Goal: Task Accomplishment & Management: Use online tool/utility

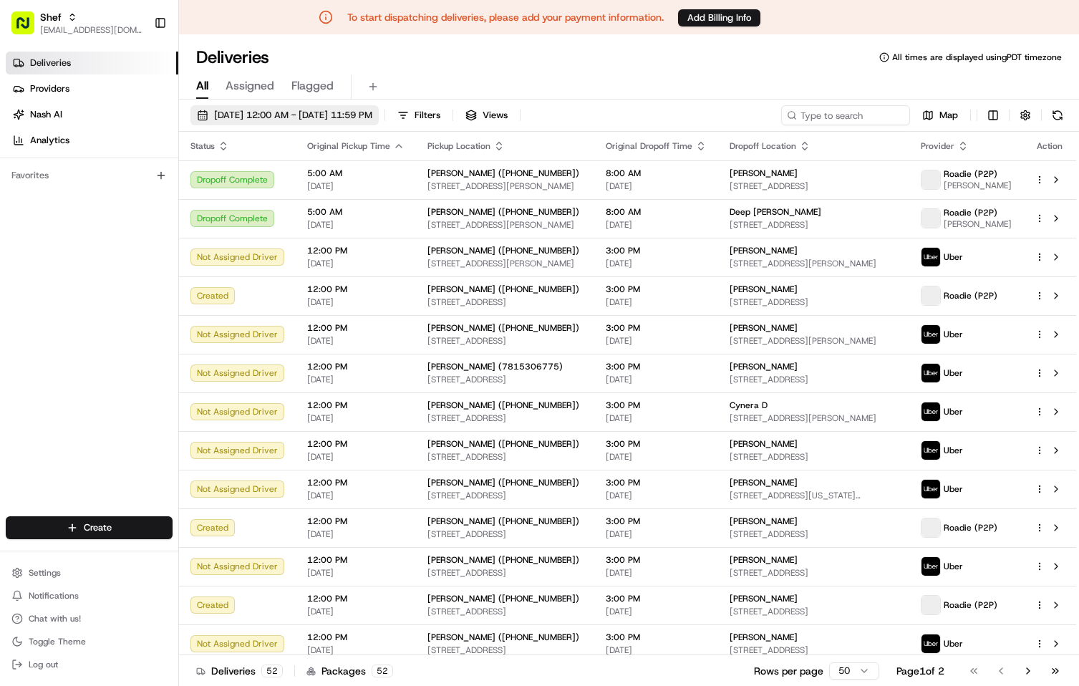
click at [331, 110] on span "08/18/2025 12:00 AM - 08/18/2025 11:59 PM" at bounding box center [293, 115] width 158 height 13
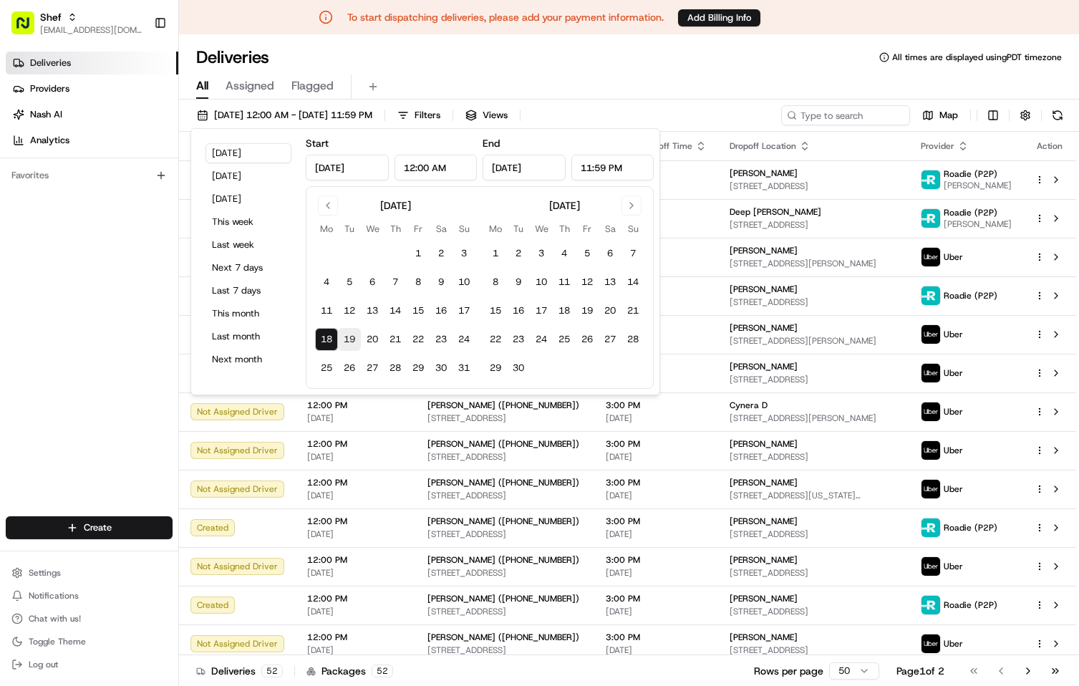
click at [349, 335] on button "19" at bounding box center [349, 339] width 23 height 23
type input "Aug 19, 2025"
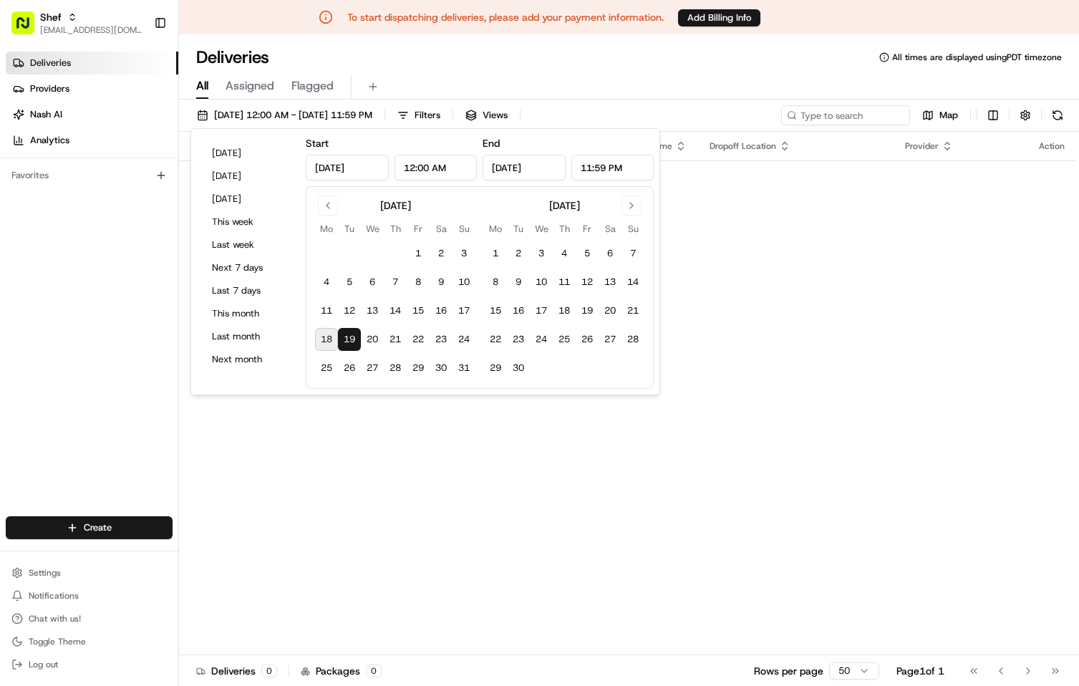
click at [572, 64] on div "Deliveries All times are displayed using PDT timezone" at bounding box center [629, 57] width 900 height 23
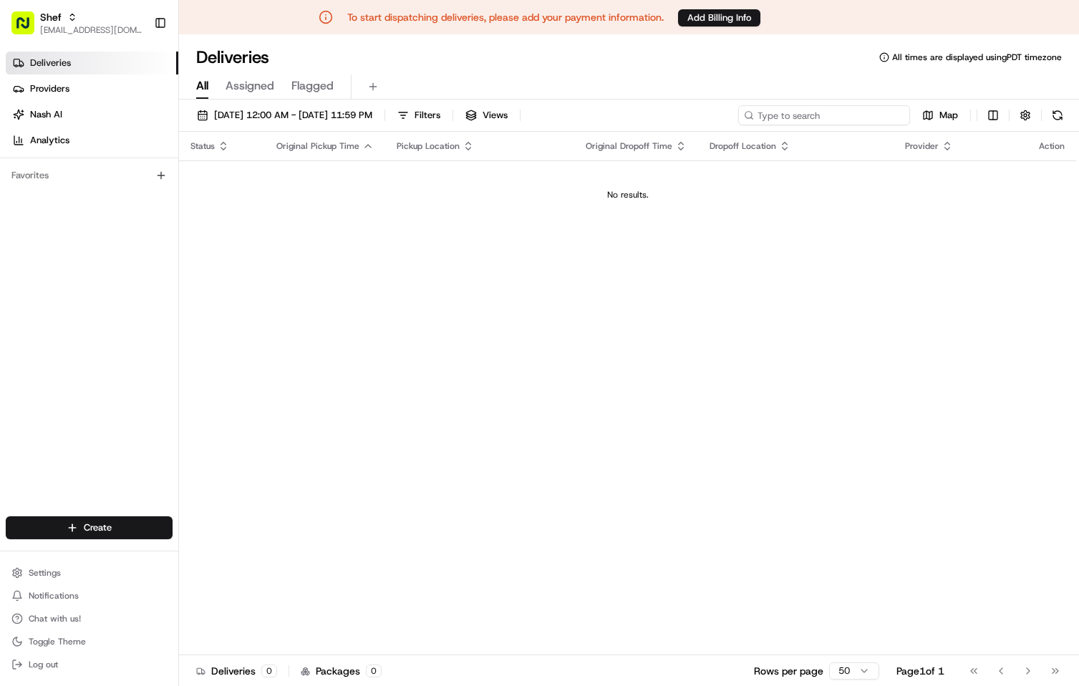
click at [821, 115] on input at bounding box center [824, 115] width 172 height 20
paste input "jAtGKBr8ANm"
type input "jAtGKBr8ANm"
click at [340, 115] on span "08/19/2025 12:00 AM - 08/19/2025 11:59 PM" at bounding box center [293, 115] width 158 height 13
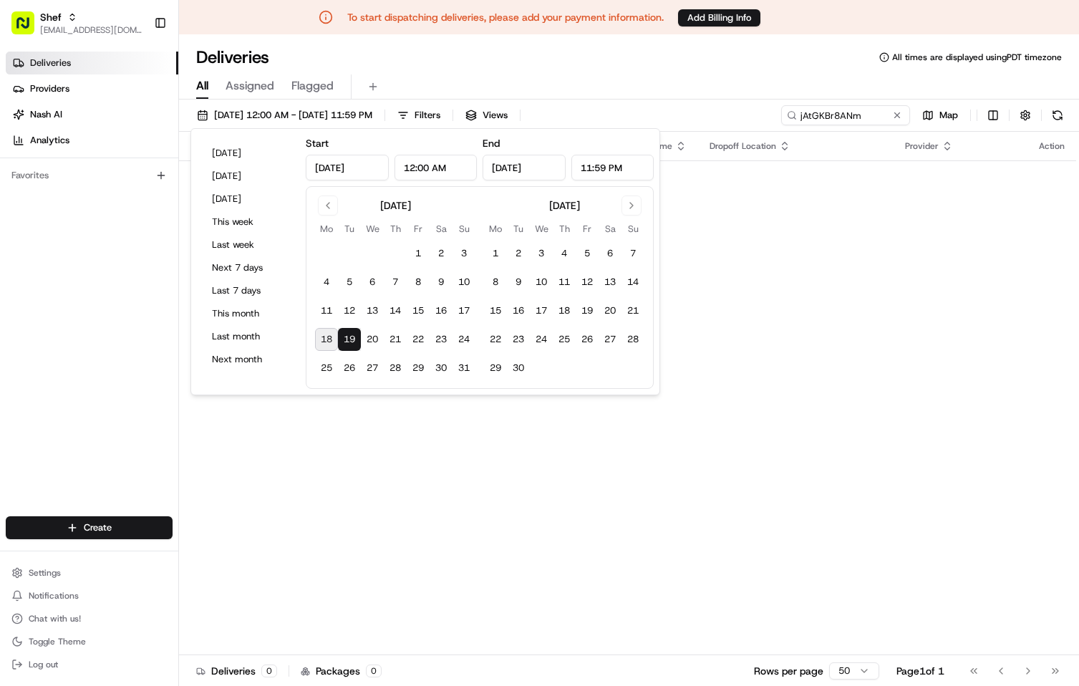
click at [326, 336] on button "18" at bounding box center [326, 339] width 23 height 23
type input "Aug 18, 2025"
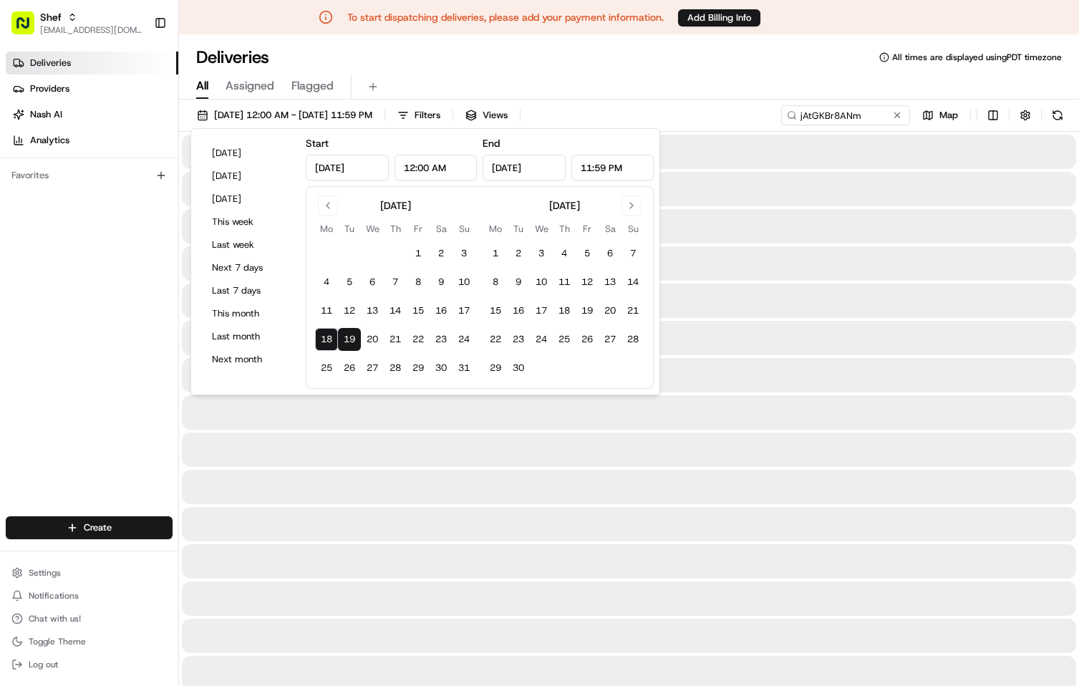
click at [791, 79] on div "All Assigned Flagged" at bounding box center [629, 86] width 900 height 25
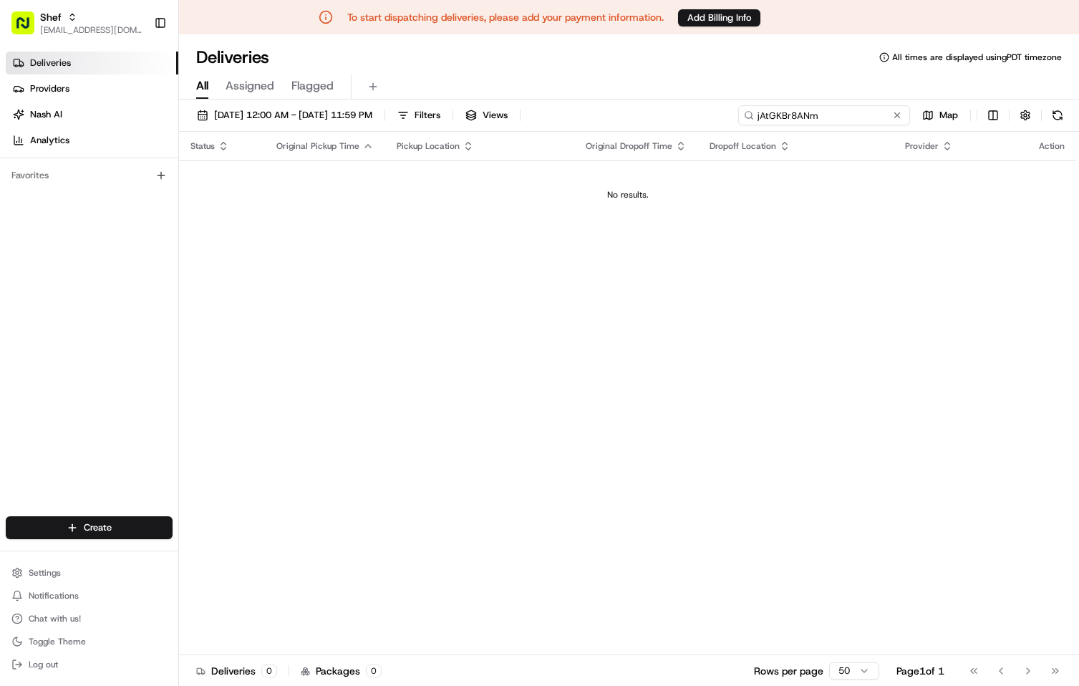
click at [855, 118] on input "jAtGKBr8ANm" at bounding box center [824, 115] width 172 height 20
click at [785, 77] on div "All Assigned Flagged" at bounding box center [629, 86] width 900 height 25
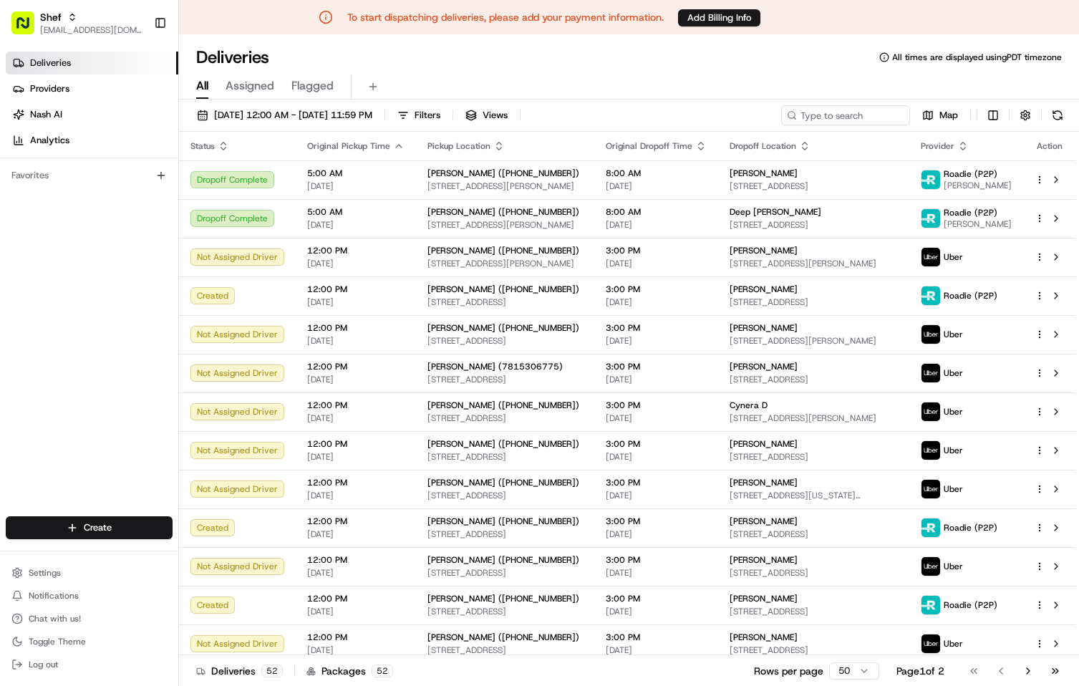
click at [680, 67] on div "Deliveries All times are displayed using PDT timezone" at bounding box center [629, 57] width 900 height 23
click at [833, 117] on input at bounding box center [824, 115] width 172 height 20
paste input "jAtGKBr8ANm"
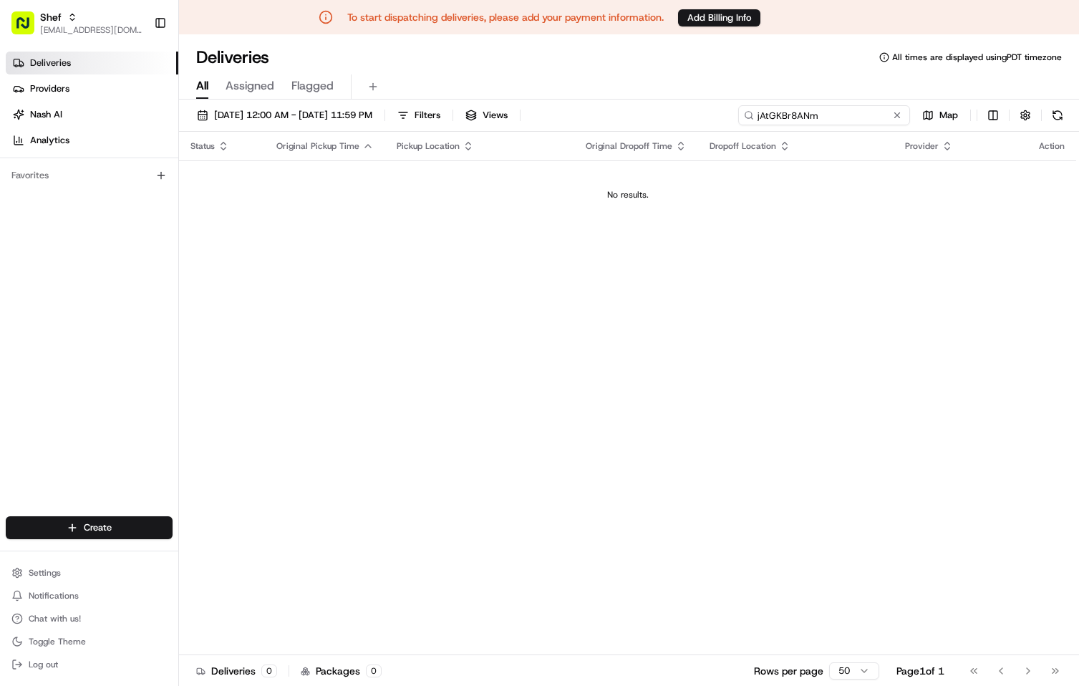
type input "jAtGKBr8ANm"
click at [817, 76] on div "All Assigned Flagged" at bounding box center [629, 86] width 900 height 25
click at [788, 75] on div "All Assigned Flagged" at bounding box center [629, 86] width 900 height 25
drag, startPoint x: 860, startPoint y: 112, endPoint x: 686, endPoint y: 122, distance: 174.3
click at [686, 122] on div "08/18/2025 12:00 AM - 08/19/2025 11:59 PM Filters Views jAtGKBr8ANm Map" at bounding box center [629, 118] width 900 height 26
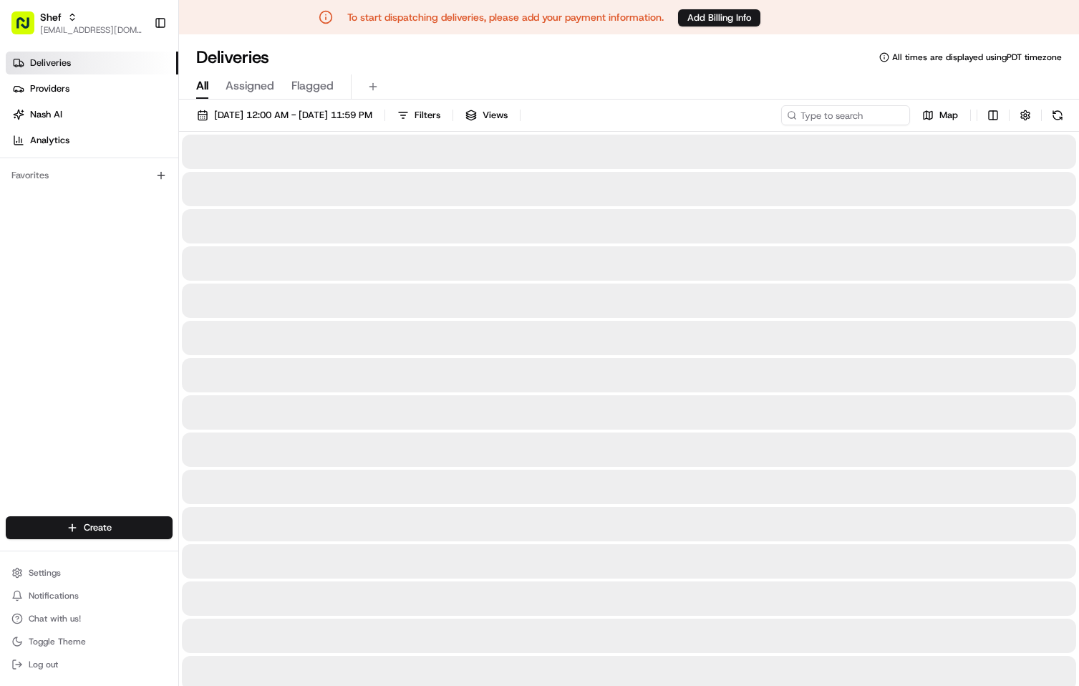
click at [689, 71] on div "All Assigned Flagged" at bounding box center [629, 84] width 900 height 31
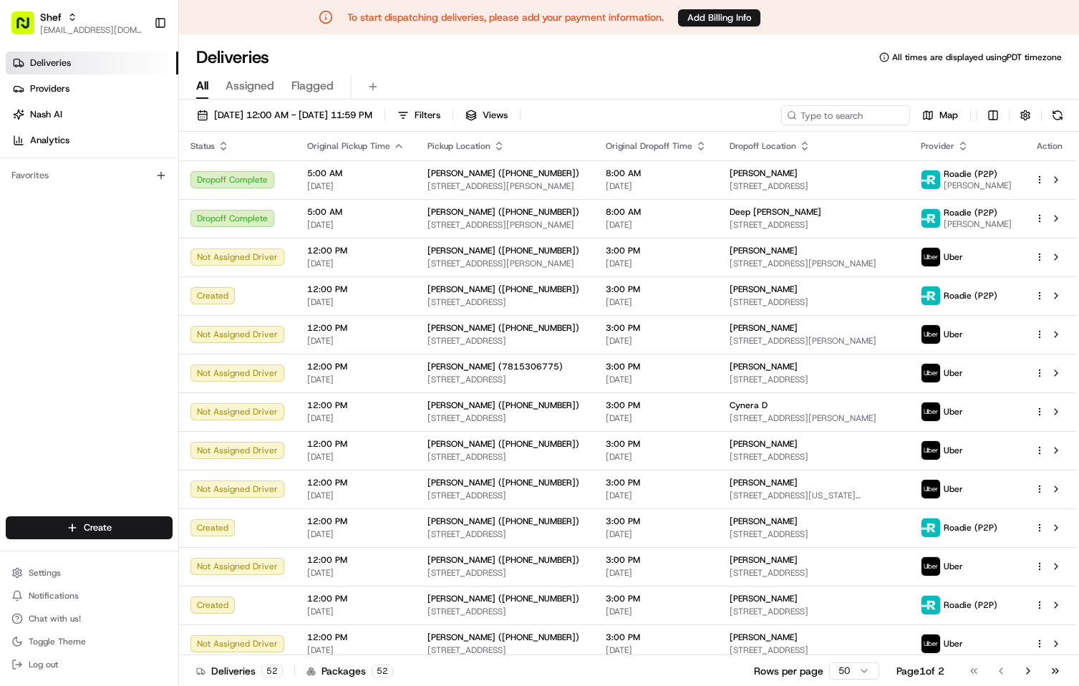
click at [667, 58] on div "Deliveries All times are displayed using PDT timezone" at bounding box center [629, 57] width 900 height 23
click at [371, 93] on button at bounding box center [373, 87] width 20 height 20
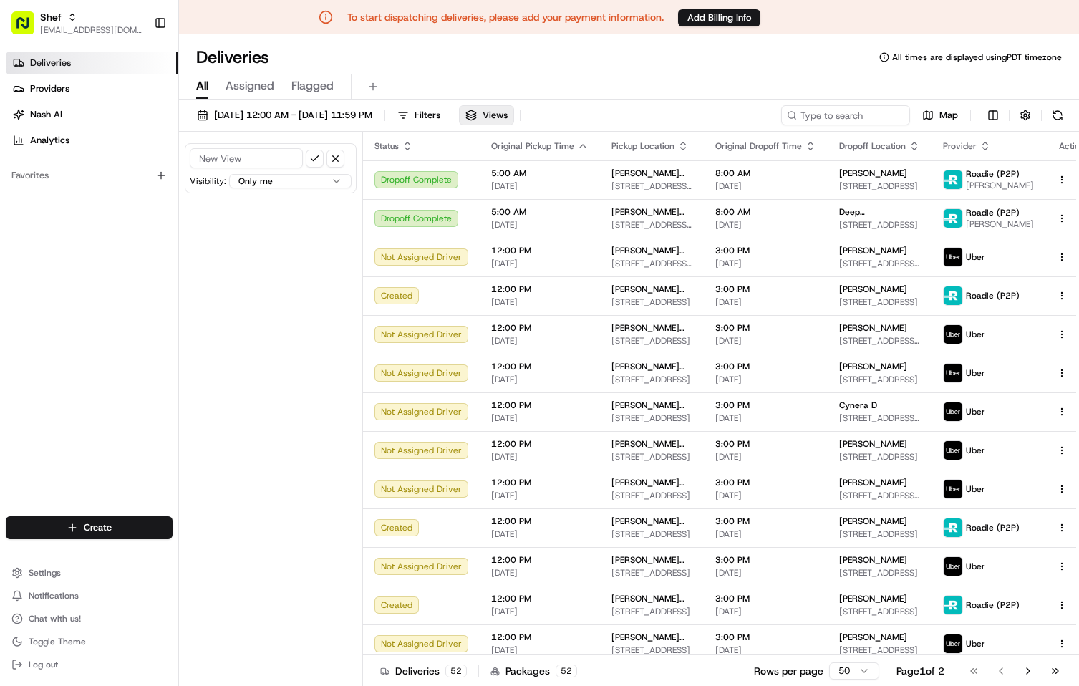
click at [446, 74] on div "All Assigned Flagged" at bounding box center [629, 84] width 900 height 31
click at [336, 158] on button "button" at bounding box center [335, 159] width 18 height 18
click at [501, 61] on div "Deliveries All times are displayed using PDT timezone" at bounding box center [629, 57] width 900 height 23
click at [126, 291] on div "Deliveries Providers Nash AI Analytics Favorites" at bounding box center [89, 285] width 178 height 479
click at [605, 72] on div "All Assigned Flagged" at bounding box center [629, 84] width 900 height 31
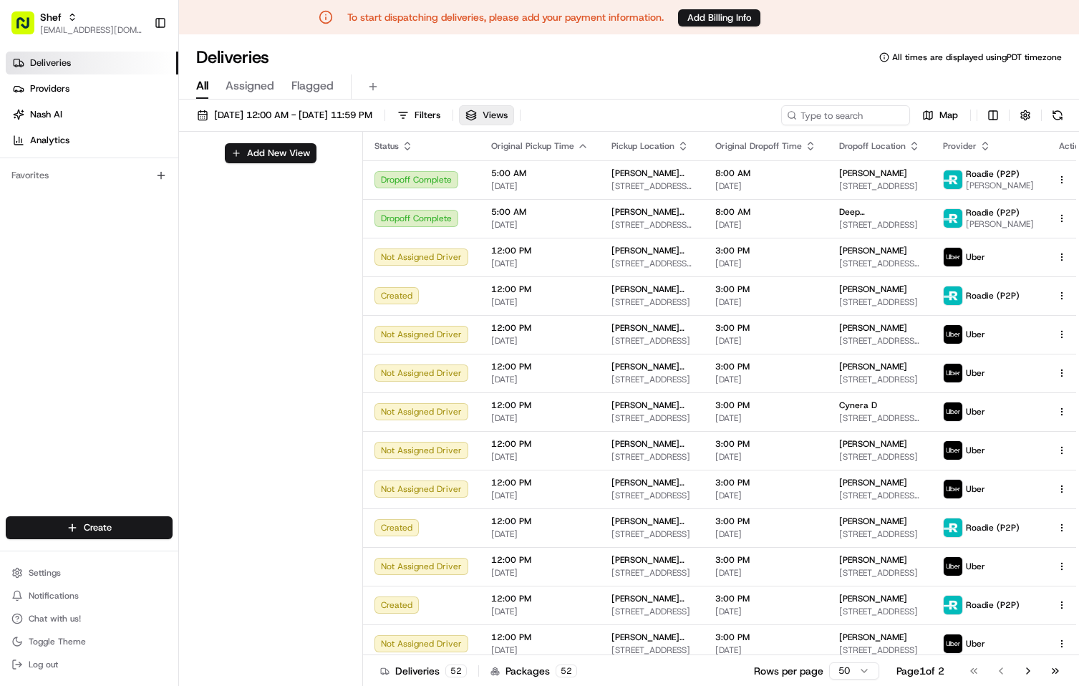
click at [508, 111] on span "Views" at bounding box center [495, 115] width 25 height 13
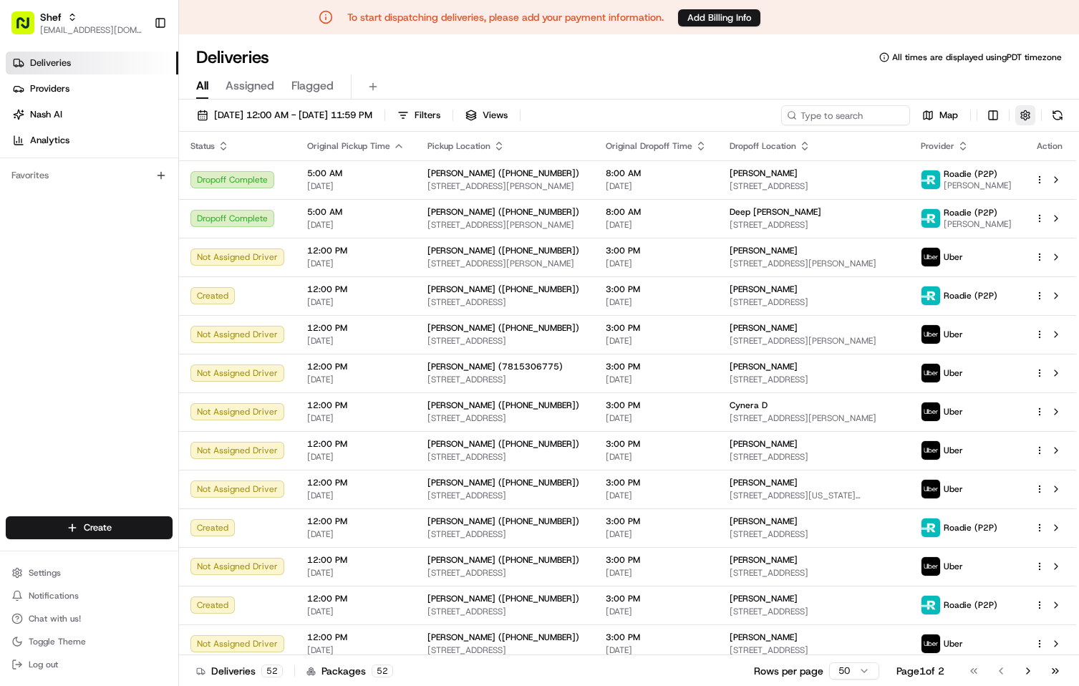
click at [1028, 113] on button "button" at bounding box center [1025, 115] width 20 height 20
click at [788, 73] on div "All Assigned Flagged" at bounding box center [629, 84] width 900 height 31
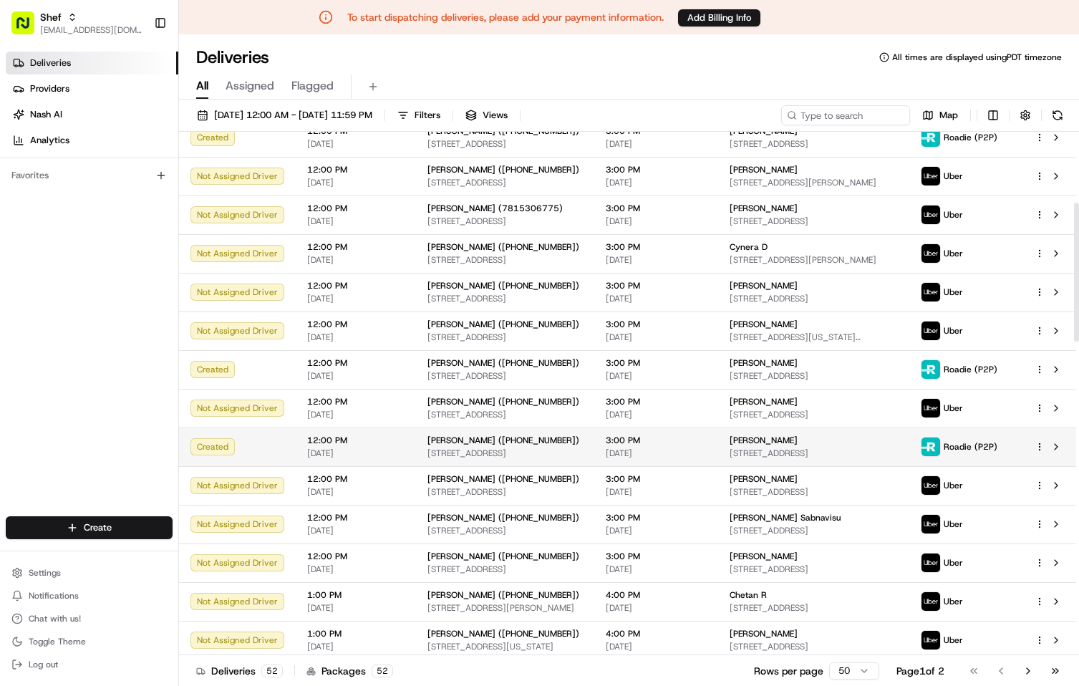
scroll to position [286, 0]
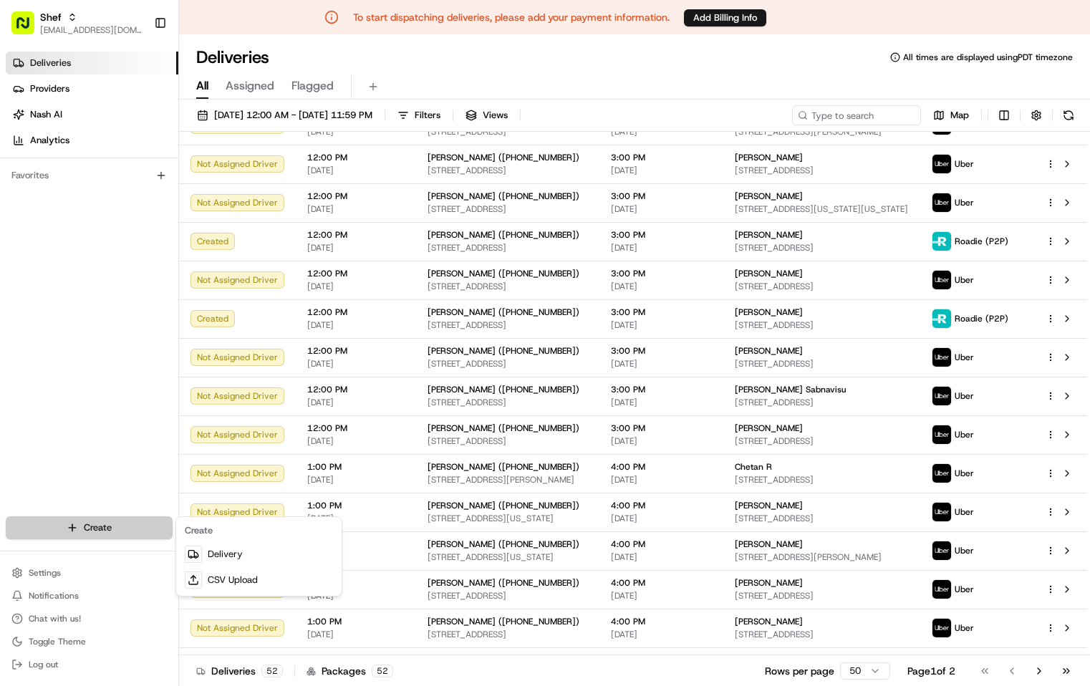
click at [84, 455] on html "To start dispatching deliveries, please add your payment information. Add Billi…" at bounding box center [545, 343] width 1090 height 686
click at [146, 338] on html "To start dispatching deliveries, please add your payment information. Add Billi…" at bounding box center [545, 343] width 1090 height 686
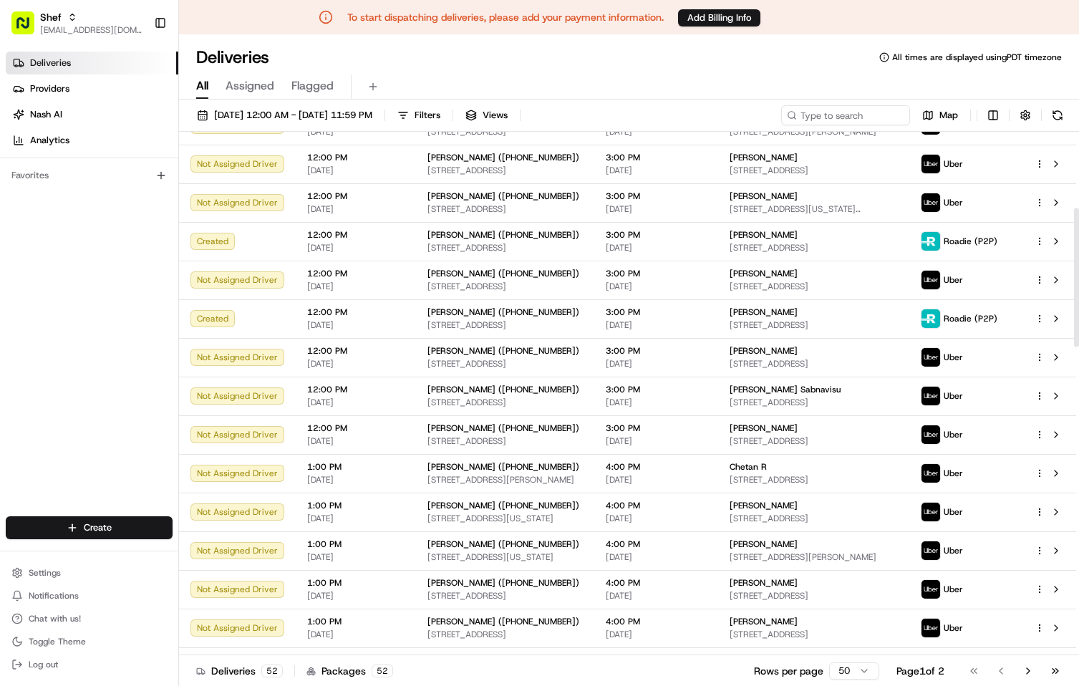
click at [87, 345] on div "Deliveries Providers Nash AI Analytics Favorites" at bounding box center [89, 285] width 178 height 479
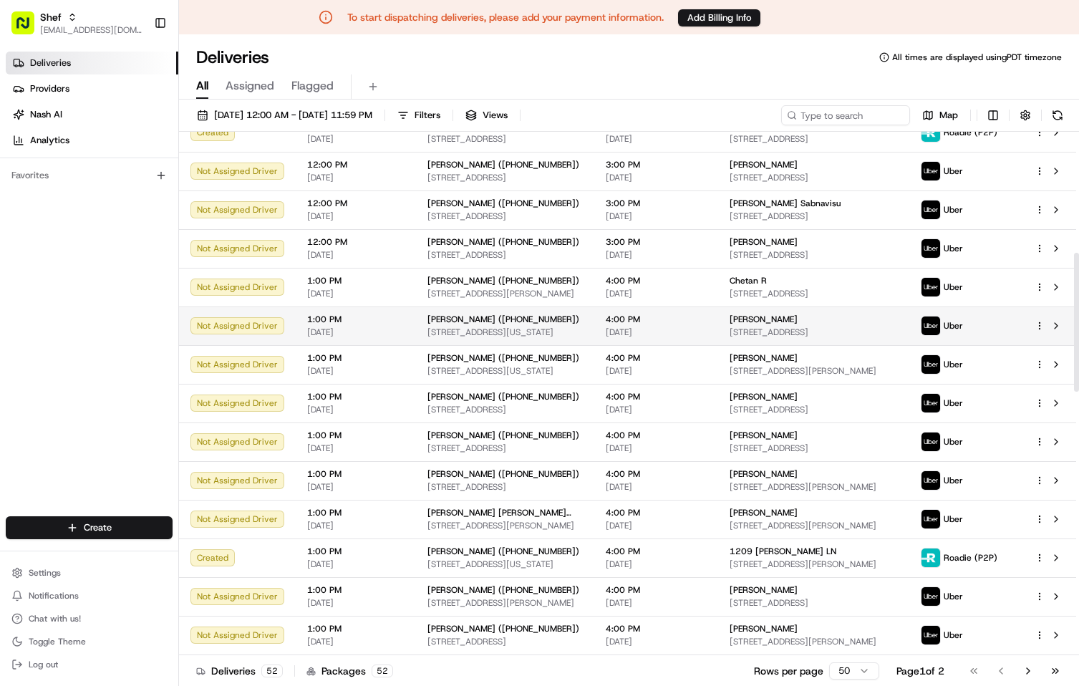
scroll to position [501, 0]
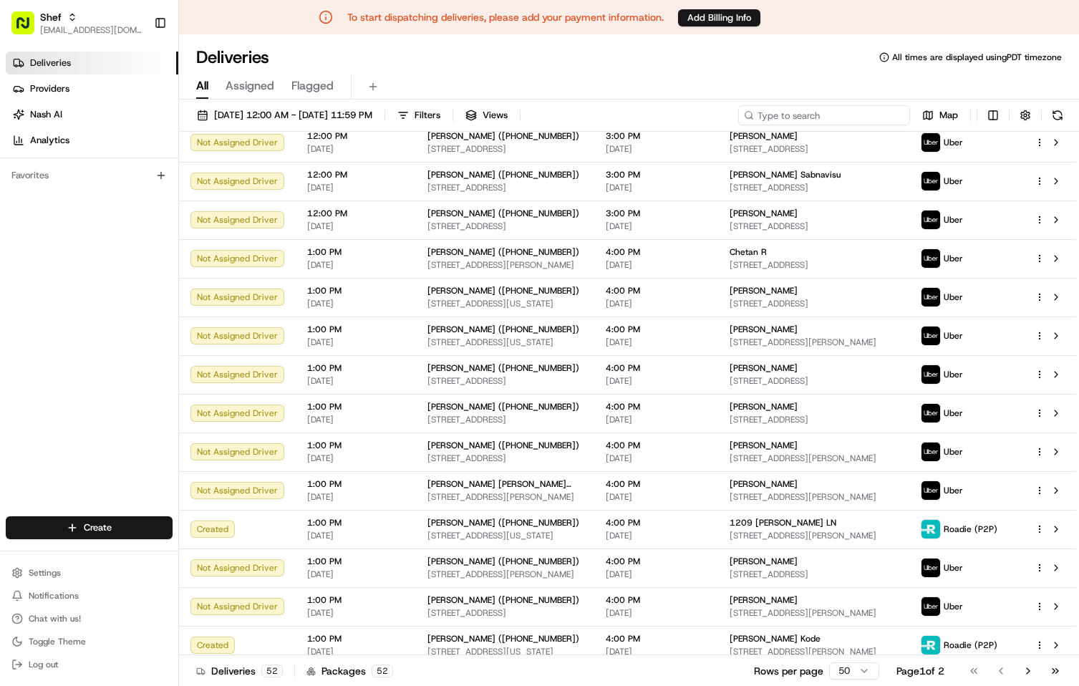
click at [859, 115] on input at bounding box center [824, 115] width 172 height 20
paste input "jAtGKBr8ANm"
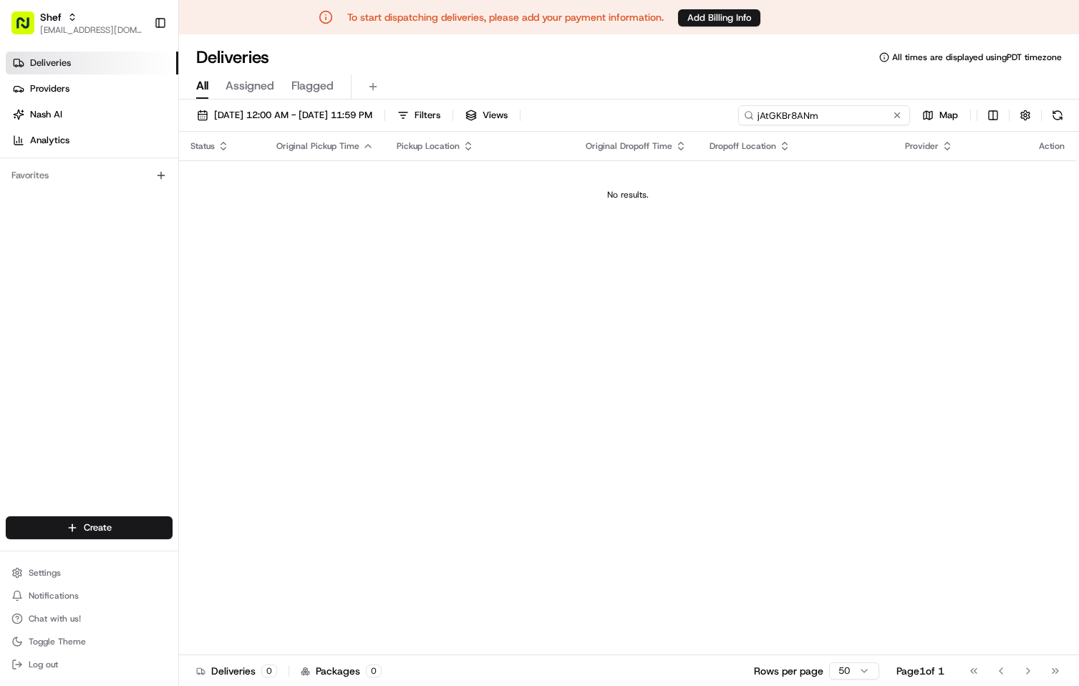
type input "jAtGKBr8ANm"
click at [628, 64] on div "Deliveries All times are displayed using PDT timezone" at bounding box center [629, 57] width 900 height 23
click at [628, 69] on div "All Assigned Flagged" at bounding box center [629, 84] width 900 height 31
click at [868, 119] on input "jAtGKBr8ANm" at bounding box center [824, 115] width 172 height 20
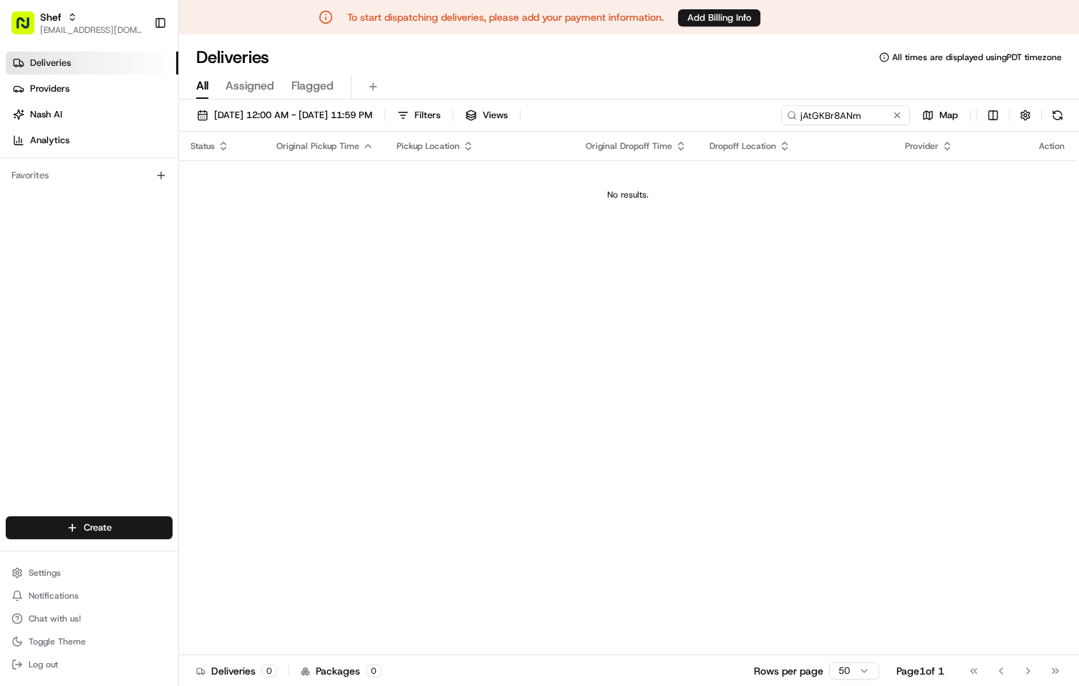
click at [779, 79] on div "All Assigned Flagged" at bounding box center [629, 86] width 900 height 25
click at [774, 64] on div "Deliveries All times are displayed using PDT timezone" at bounding box center [629, 57] width 900 height 23
click at [728, 80] on div "All Assigned Flagged" at bounding box center [629, 86] width 900 height 25
click at [576, 460] on div "Status Original Pickup Time Pickup Location Original Dropoff Time Dropoff Locat…" at bounding box center [627, 393] width 897 height 523
click at [314, 400] on div "Status Original Pickup Time Pickup Location Original Dropoff Time Dropoff Locat…" at bounding box center [627, 393] width 897 height 523
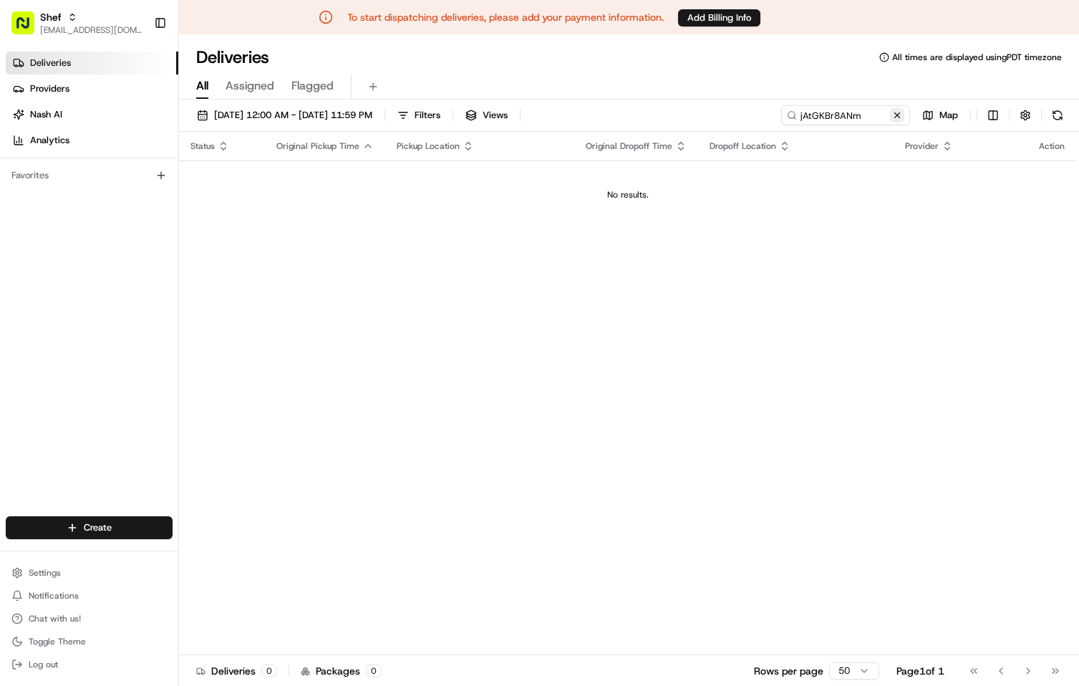
click at [896, 114] on button at bounding box center [897, 115] width 14 height 14
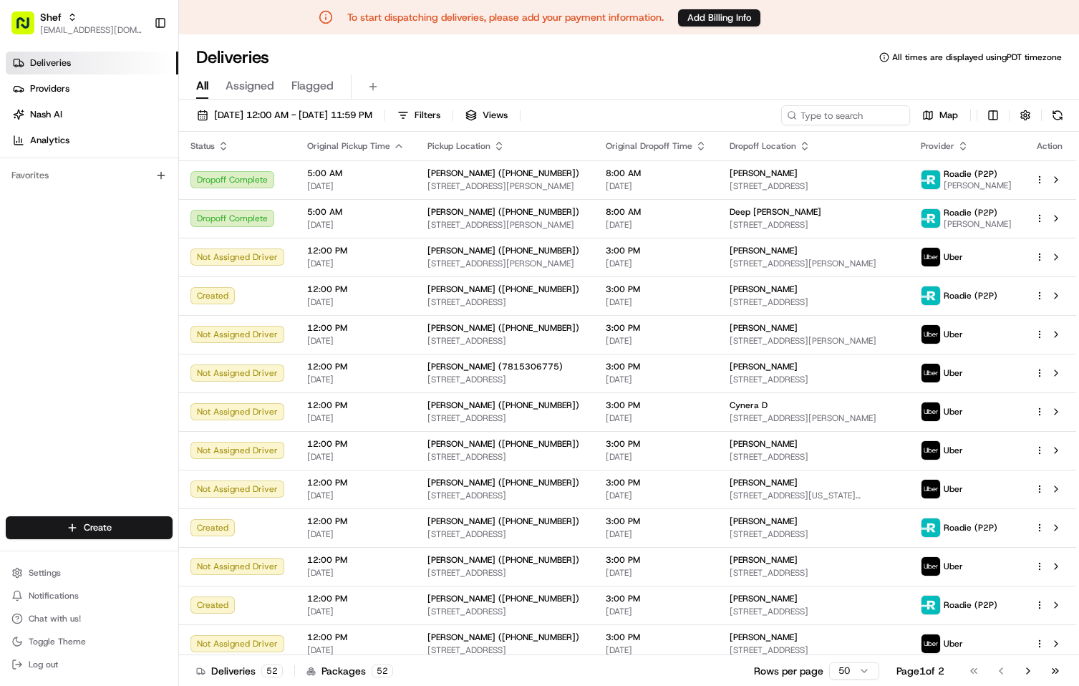
click at [753, 75] on div "All Assigned Flagged" at bounding box center [629, 86] width 900 height 25
click at [82, 448] on div "Deliveries Providers Nash AI Analytics Favorites" at bounding box center [89, 285] width 178 height 479
click at [132, 393] on div "Deliveries Providers Nash AI Analytics Favorites" at bounding box center [89, 285] width 178 height 479
click at [103, 415] on div "Deliveries Providers Nash AI Analytics Favorites" at bounding box center [89, 285] width 178 height 479
click at [79, 422] on div "Deliveries Providers Nash AI Analytics Favorites" at bounding box center [89, 285] width 178 height 479
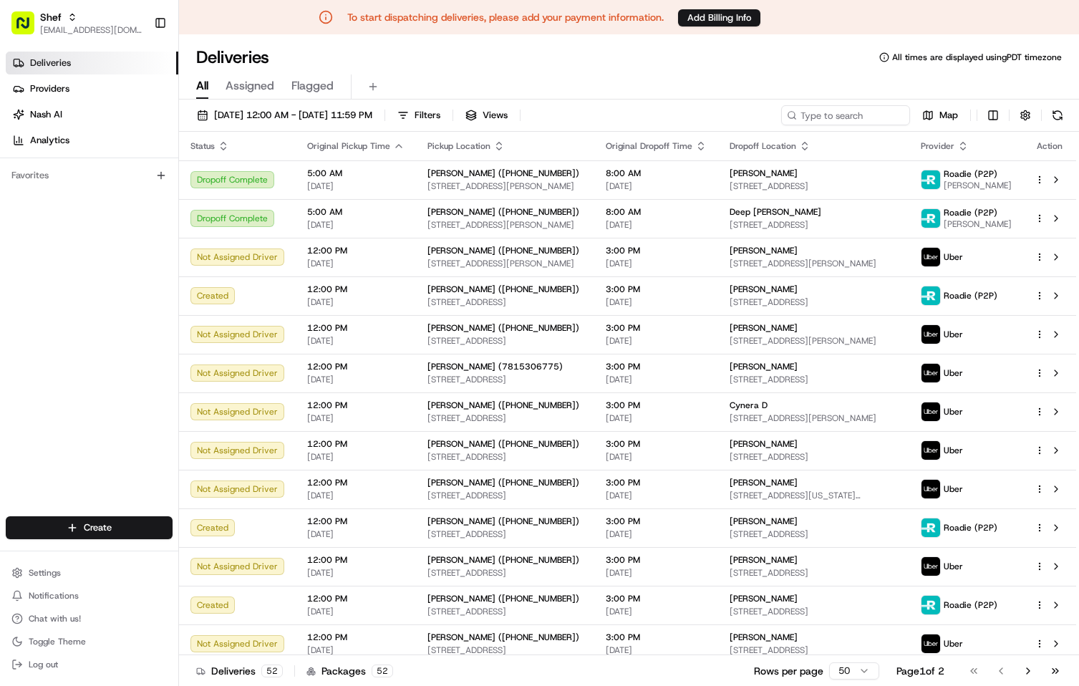
click at [102, 443] on div "Deliveries Providers Nash AI Analytics Favorites" at bounding box center [89, 285] width 178 height 479
click at [106, 414] on div "Deliveries Providers Nash AI Analytics Favorites" at bounding box center [89, 285] width 178 height 479
click at [67, 410] on div "Deliveries Providers Nash AI Analytics Favorites" at bounding box center [89, 285] width 178 height 479
click at [65, 393] on div "Deliveries Providers Nash AI Analytics Favorites" at bounding box center [89, 285] width 178 height 479
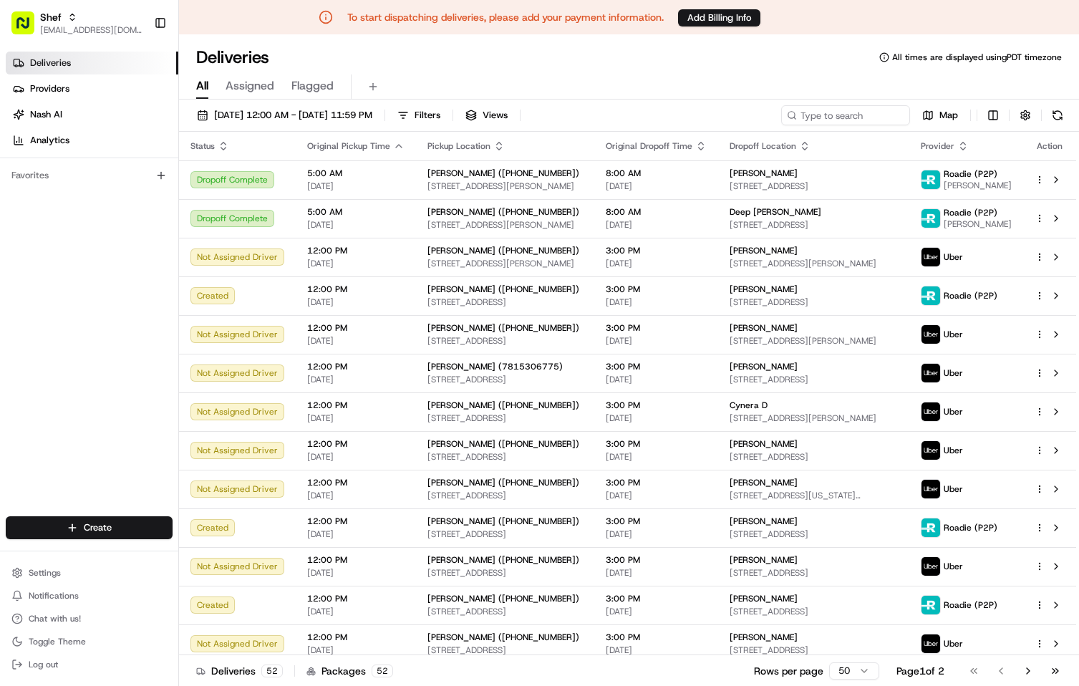
click at [598, 74] on div "All Assigned Flagged" at bounding box center [629, 86] width 900 height 25
click at [712, 73] on div "All Assigned Flagged" at bounding box center [629, 84] width 900 height 31
click at [662, 76] on div "All Assigned Flagged" at bounding box center [629, 86] width 900 height 25
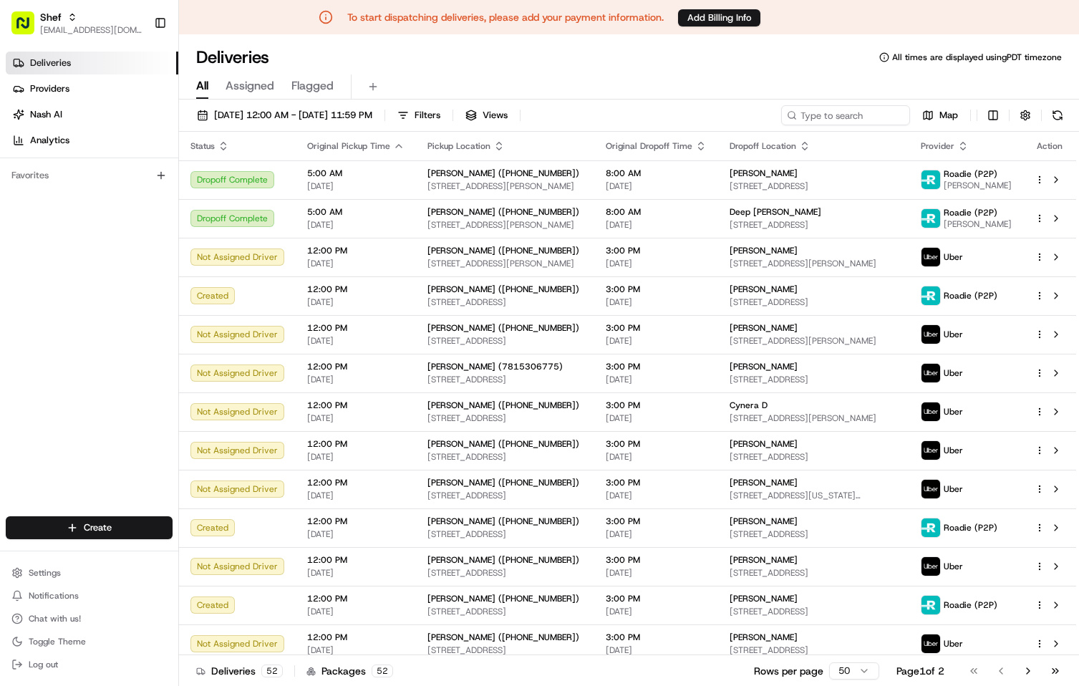
click at [606, 79] on div "All Assigned Flagged" at bounding box center [629, 86] width 900 height 25
click at [87, 25] on span "[EMAIL_ADDRESS][DOMAIN_NAME]" at bounding box center [91, 29] width 102 height 11
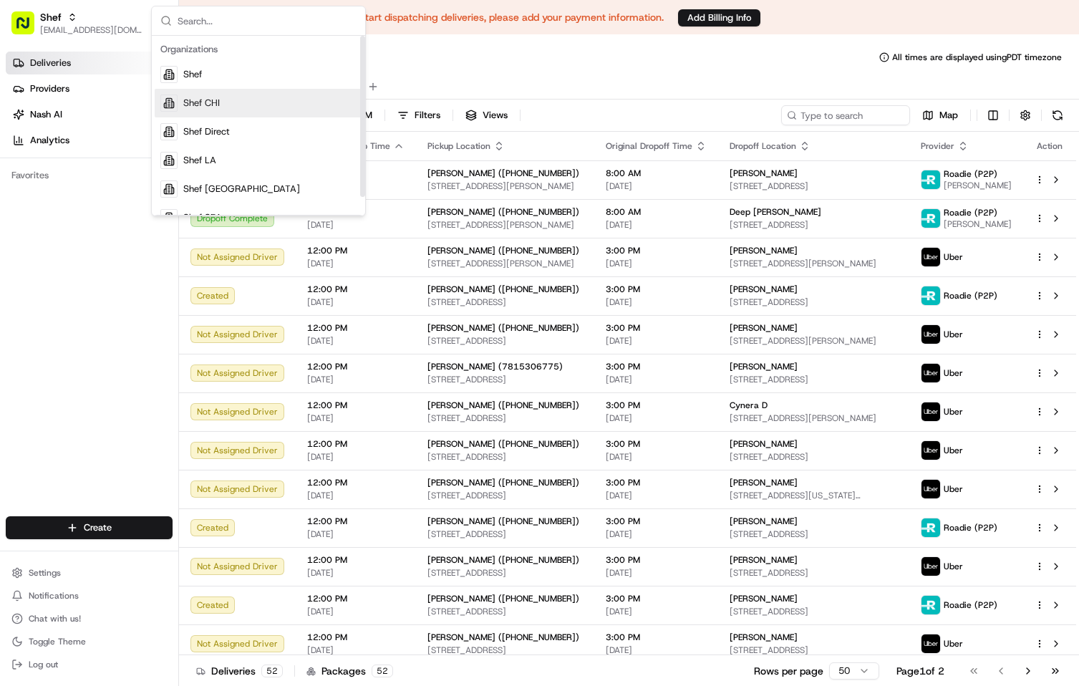
click at [563, 58] on div "Deliveries All times are displayed using PDT timezone" at bounding box center [629, 57] width 900 height 23
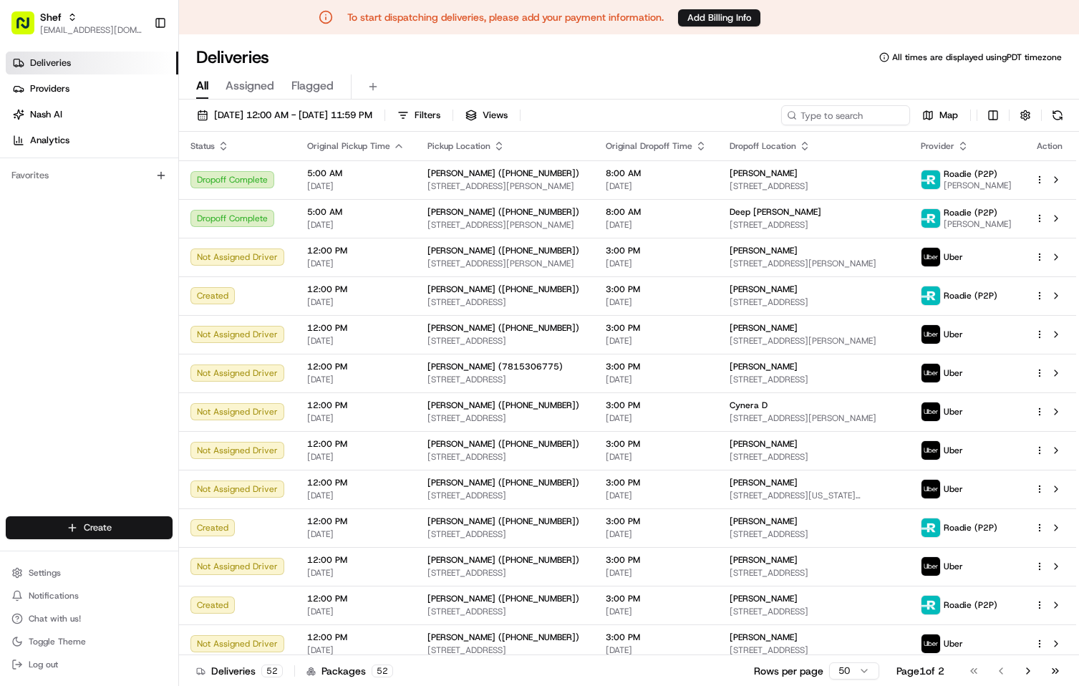
click at [142, 518] on html "To start dispatching deliveries, please add your payment information. Add Billi…" at bounding box center [539, 343] width 1079 height 686
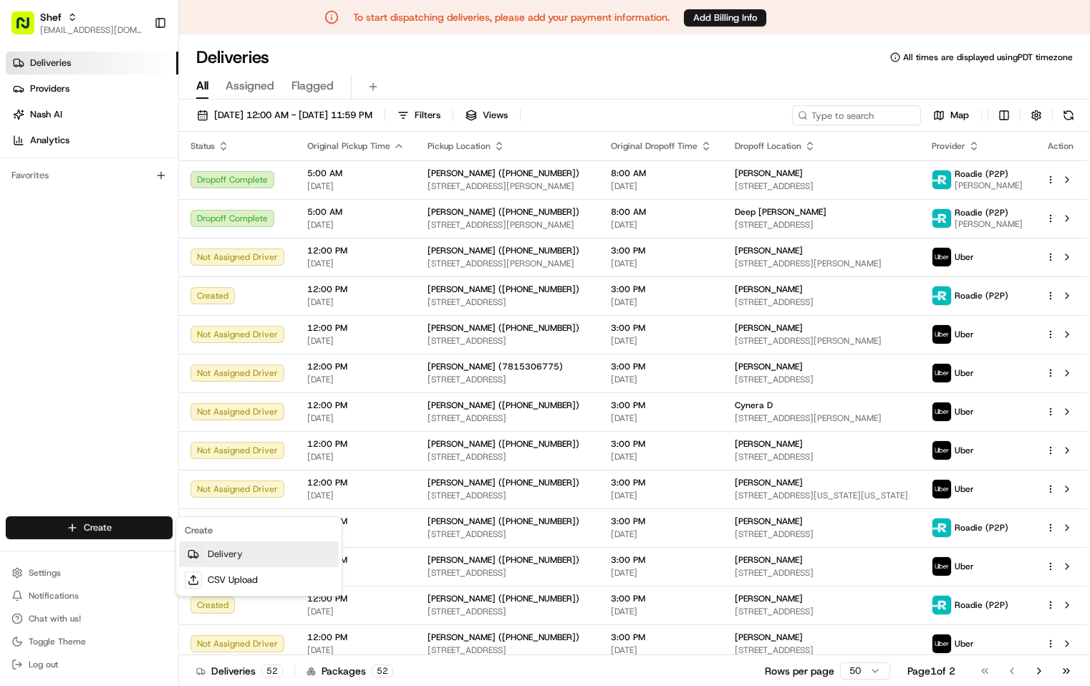
click at [258, 548] on link "Delivery" at bounding box center [259, 554] width 160 height 26
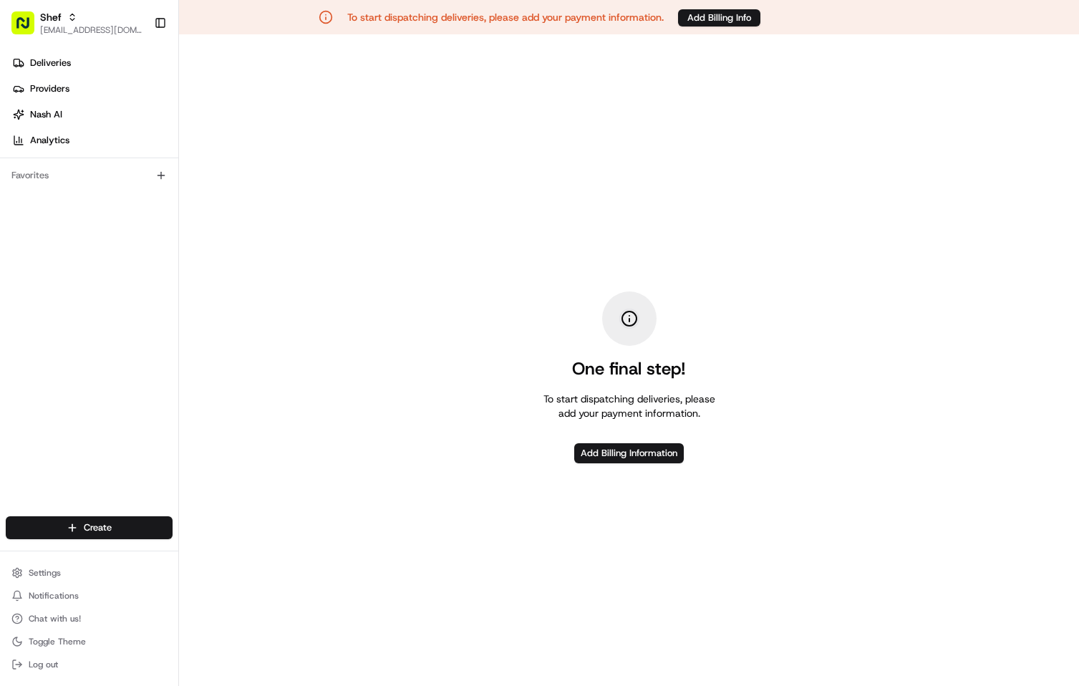
click at [734, 232] on div "One final step! To start dispatching deliveries, please add your payment inform…" at bounding box center [629, 377] width 900 height 686
click at [799, 238] on div "One final step! To start dispatching deliveries, please add your payment inform…" at bounding box center [629, 377] width 900 height 686
click at [427, 346] on div "One final step! To start dispatching deliveries, please add your payment inform…" at bounding box center [629, 377] width 900 height 686
click at [100, 23] on div "Shef" at bounding box center [91, 17] width 102 height 14
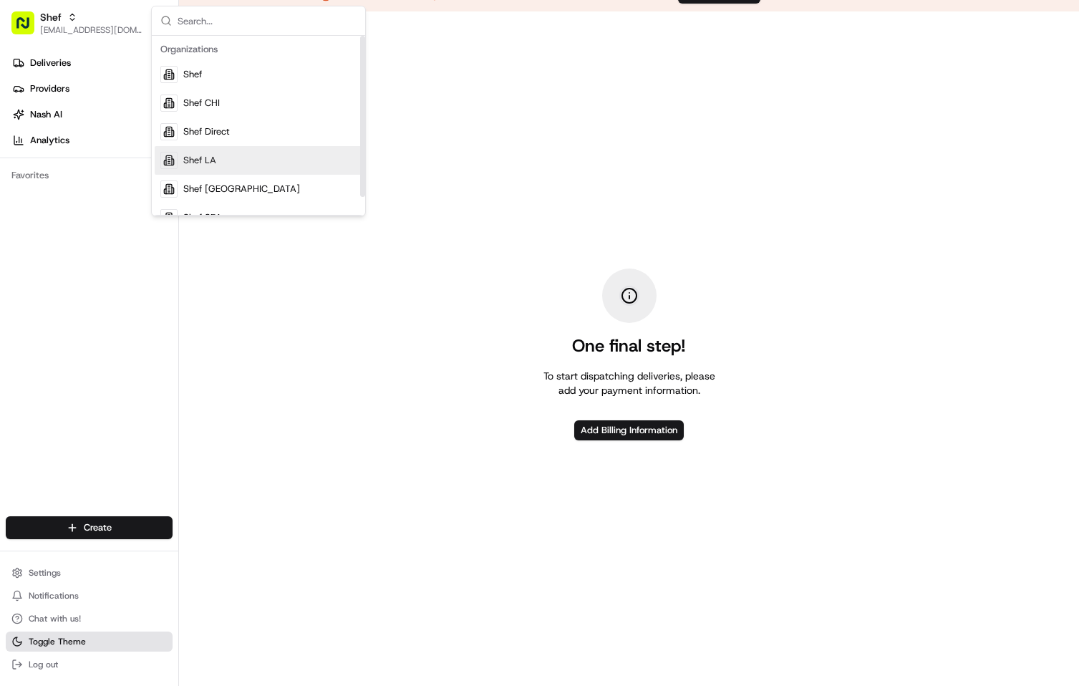
scroll to position [34, 0]
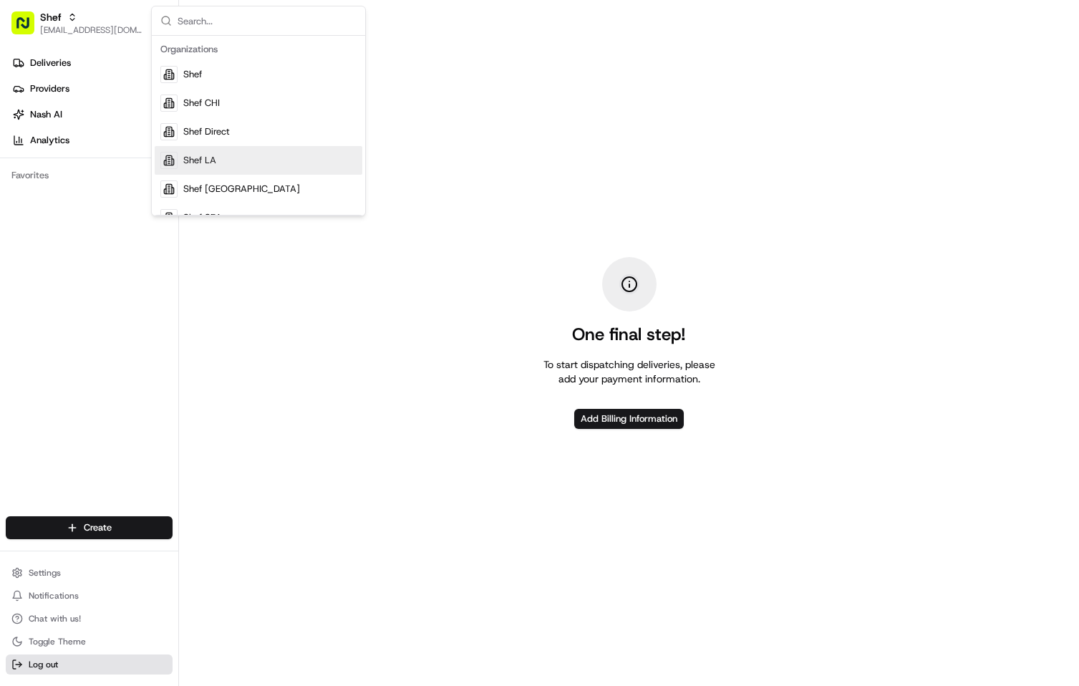
click at [62, 664] on button "Log out" at bounding box center [89, 664] width 167 height 20
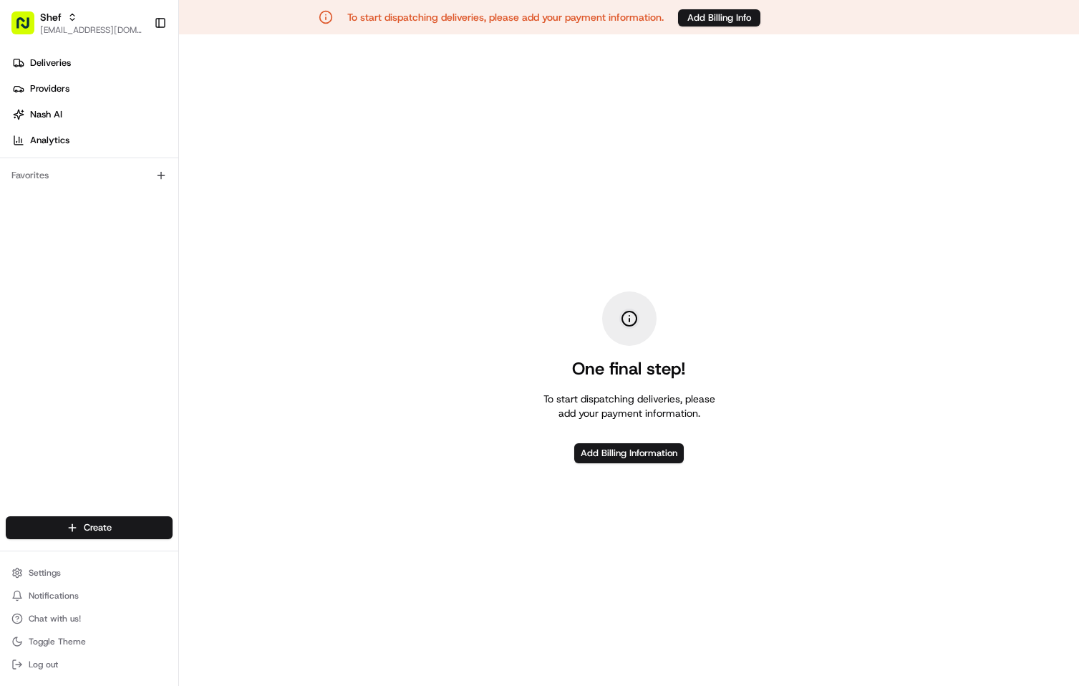
click at [720, 272] on div "One final step! To start dispatching deliveries, please add your payment inform…" at bounding box center [629, 377] width 900 height 686
drag, startPoint x: 368, startPoint y: 213, endPoint x: 539, endPoint y: 142, distance: 185.2
click at [372, 212] on div "One final step! To start dispatching deliveries, please add your payment inform…" at bounding box center [629, 377] width 900 height 686
click at [567, 291] on div "One final step! To start dispatching deliveries, please add your payment inform…" at bounding box center [629, 377] width 900 height 686
